Goal: Task Accomplishment & Management: Complete application form

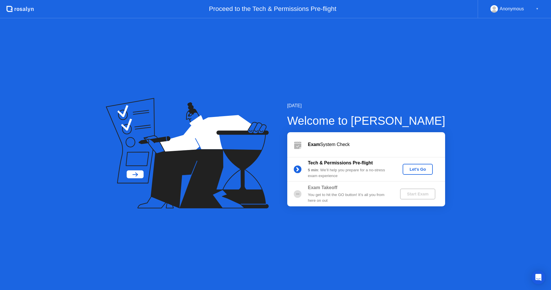
click at [421, 168] on div "Let's Go" at bounding box center [418, 169] width 26 height 5
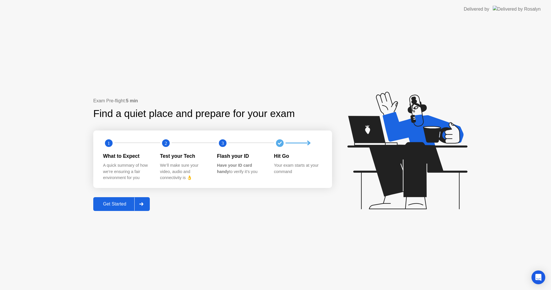
click at [115, 204] on div "Get Started" at bounding box center [114, 203] width 39 height 5
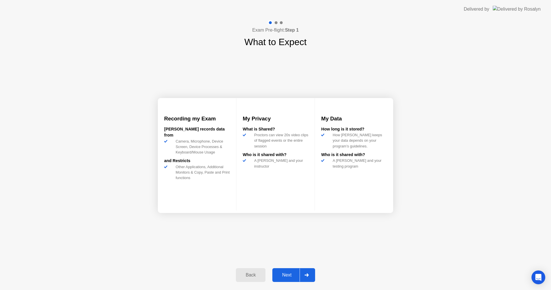
click at [292, 272] on div "Next" at bounding box center [287, 274] width 26 height 5
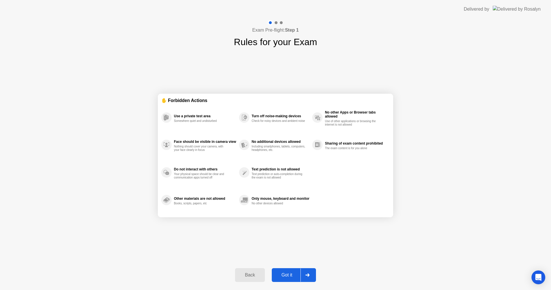
click at [293, 275] on div "Got it" at bounding box center [287, 274] width 27 height 5
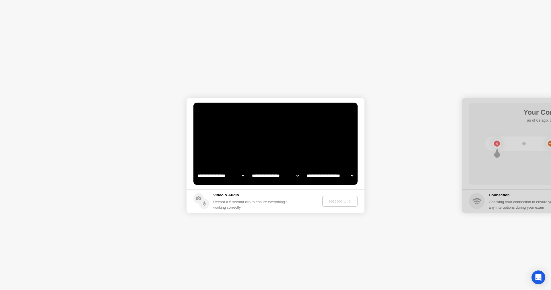
select select "**********"
select select "*******"
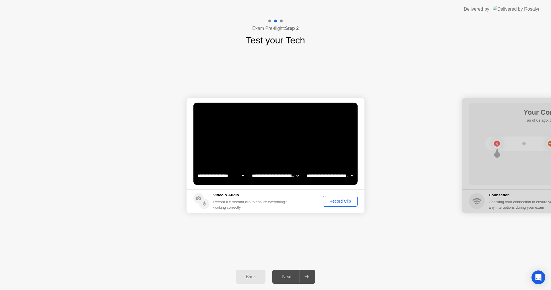
click at [340, 202] on div "Record Clip" at bounding box center [340, 201] width 31 height 5
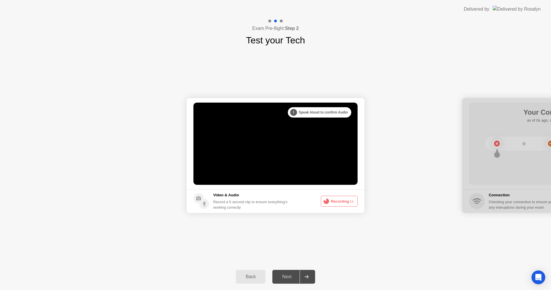
click at [289, 277] on div "Next" at bounding box center [287, 276] width 26 height 5
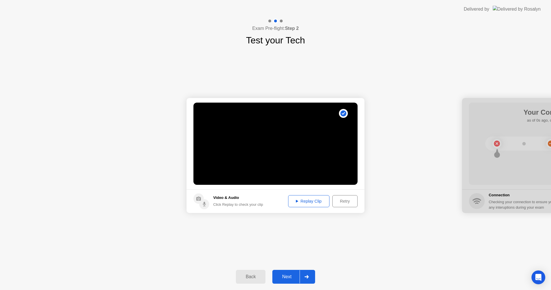
click at [287, 273] on button "Next" at bounding box center [293, 277] width 43 height 14
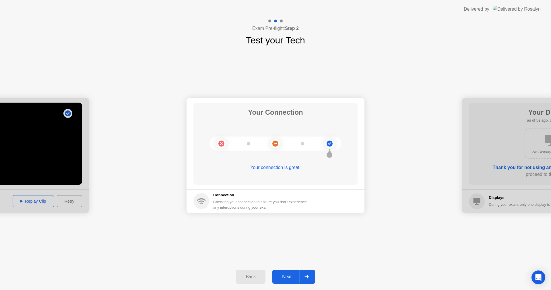
click at [286, 273] on button "Next" at bounding box center [293, 277] width 43 height 14
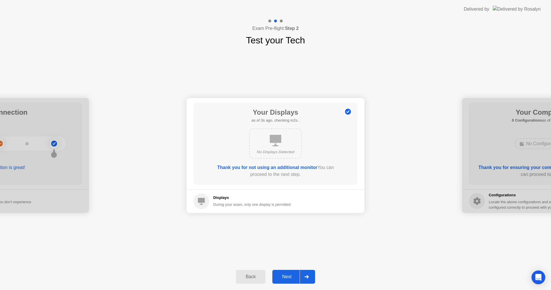
click at [290, 274] on div "Next" at bounding box center [287, 276] width 26 height 5
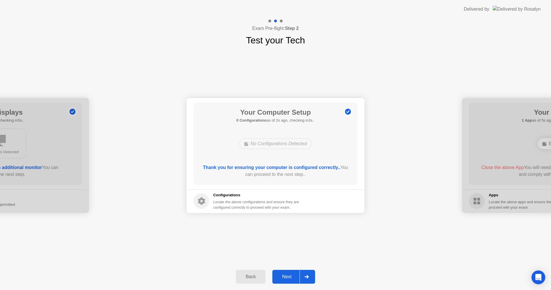
click at [291, 274] on div "Next" at bounding box center [287, 276] width 26 height 5
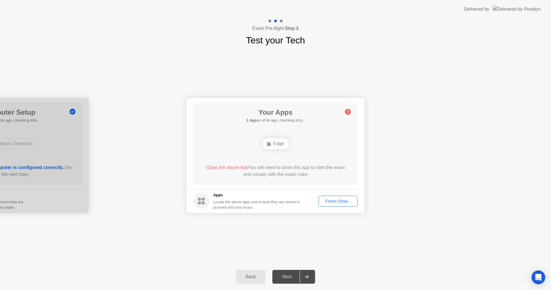
click at [287, 276] on div "Next" at bounding box center [287, 276] width 26 height 5
click at [415, 225] on div "**********" at bounding box center [275, 155] width 551 height 216
click at [328, 203] on div "Force Close..." at bounding box center [338, 201] width 35 height 5
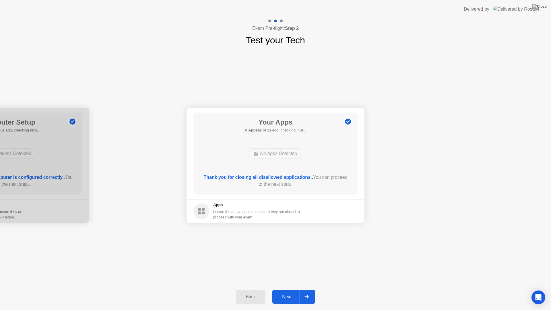
click at [288, 289] on div "Next" at bounding box center [287, 296] width 26 height 5
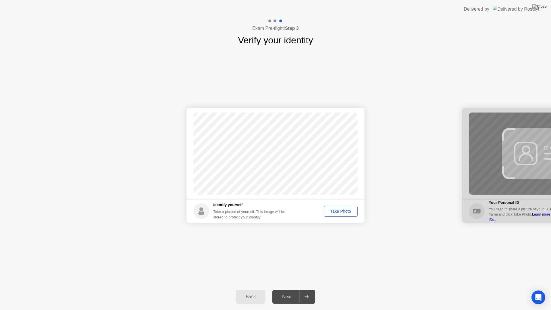
click at [337, 215] on button "Take Photo" at bounding box center [341, 211] width 34 height 11
click at [283, 289] on div "Next" at bounding box center [287, 296] width 26 height 5
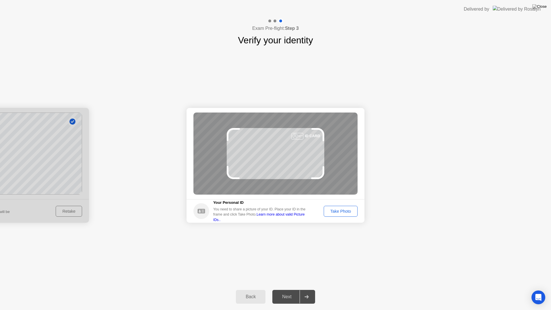
click at [341, 211] on div "Take Photo" at bounding box center [341, 211] width 30 height 5
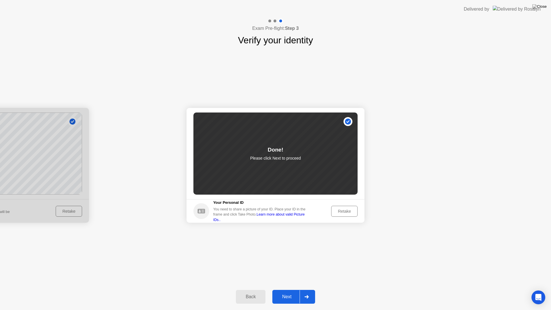
click at [286, 289] on div "Next" at bounding box center [287, 296] width 26 height 5
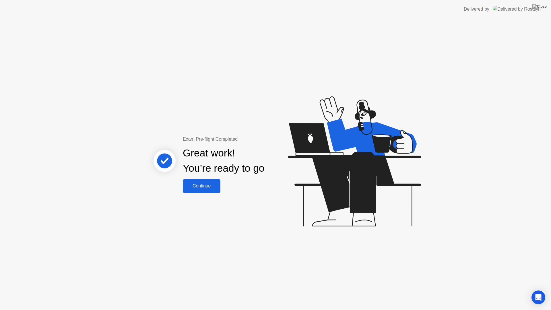
click at [208, 186] on div "Continue" at bounding box center [202, 185] width 34 height 5
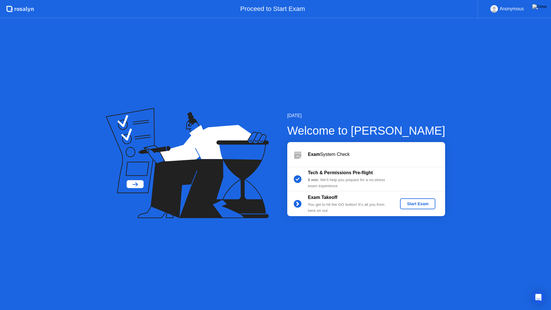
click at [417, 205] on div "Start Exam" at bounding box center [418, 204] width 31 height 5
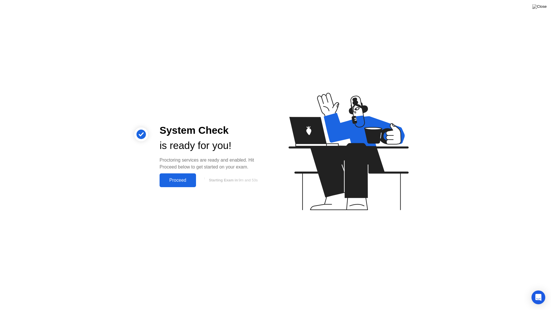
click at [174, 179] on div "Proceed" at bounding box center [177, 180] width 33 height 5
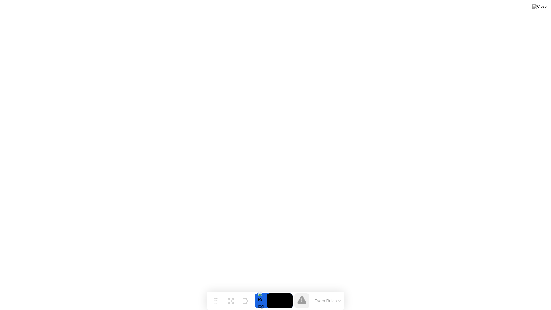
click at [338, 289] on div "Exam Rules" at bounding box center [327, 301] width 33 height 18
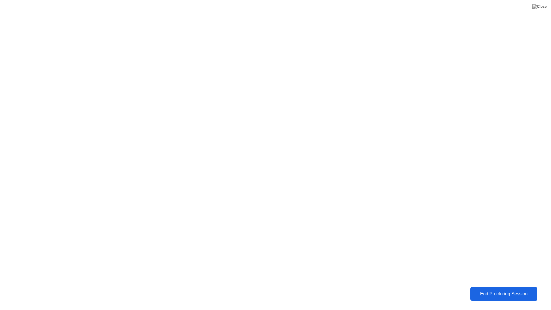
click at [489, 289] on div "End Proctoring Session" at bounding box center [504, 293] width 64 height 5
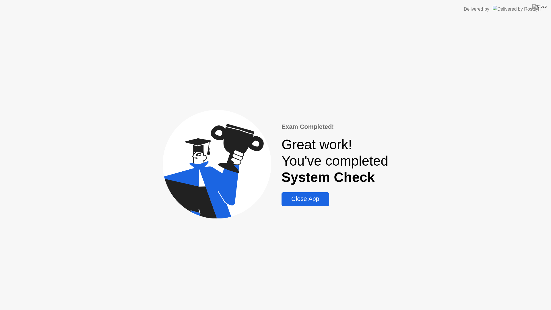
click at [305, 202] on div "Close App" at bounding box center [305, 199] width 44 height 7
